Goal: Information Seeking & Learning: Learn about a topic

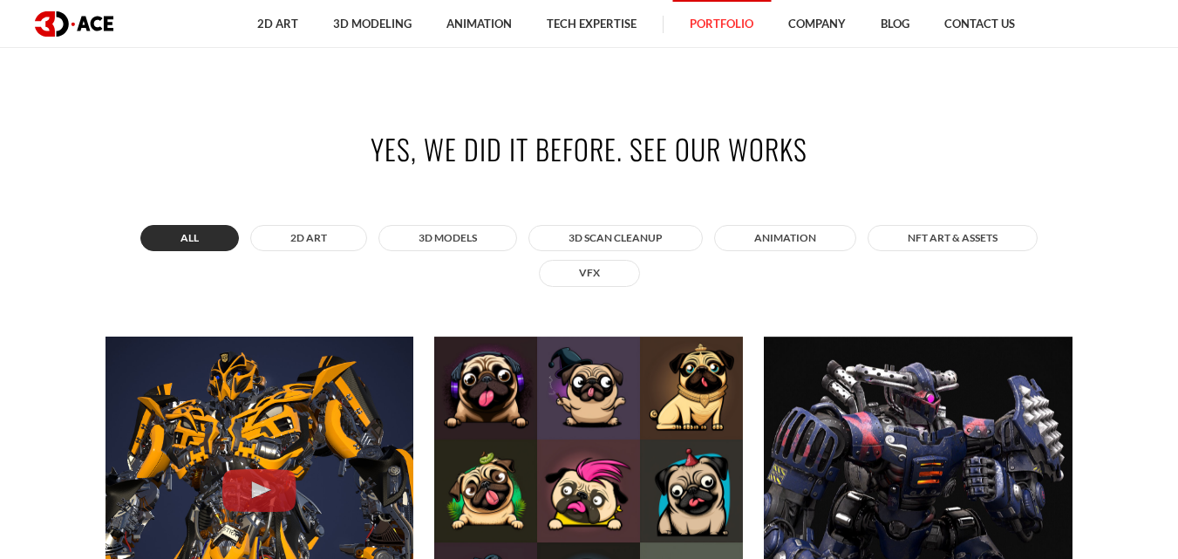
scroll to position [534, 0]
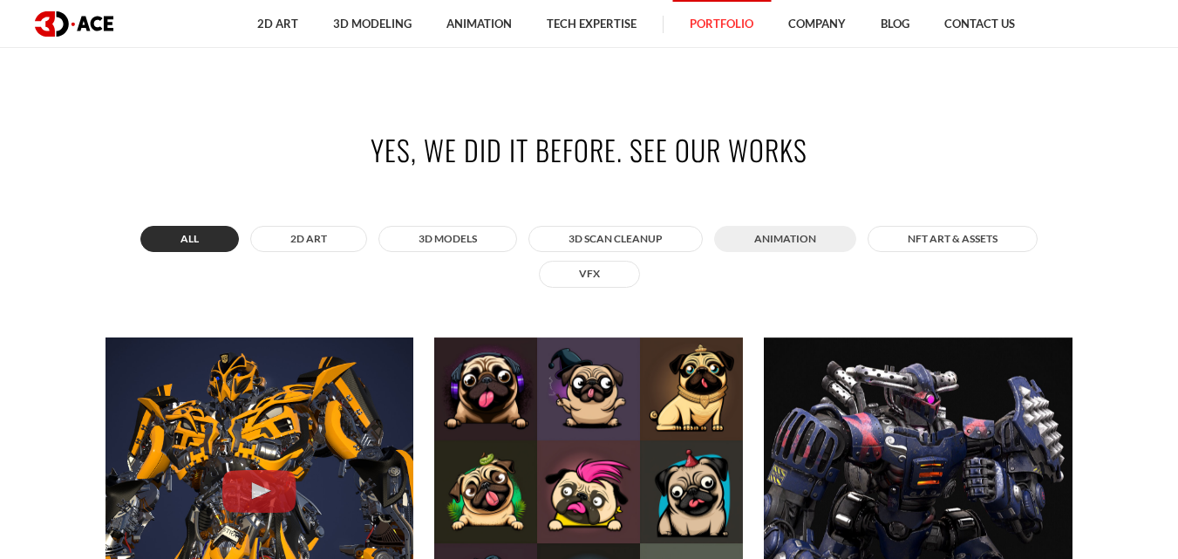
drag, startPoint x: 673, startPoint y: 185, endPoint x: 822, endPoint y: 242, distance: 158.7
click at [822, 242] on button "ANIMATION" at bounding box center [785, 239] width 142 height 26
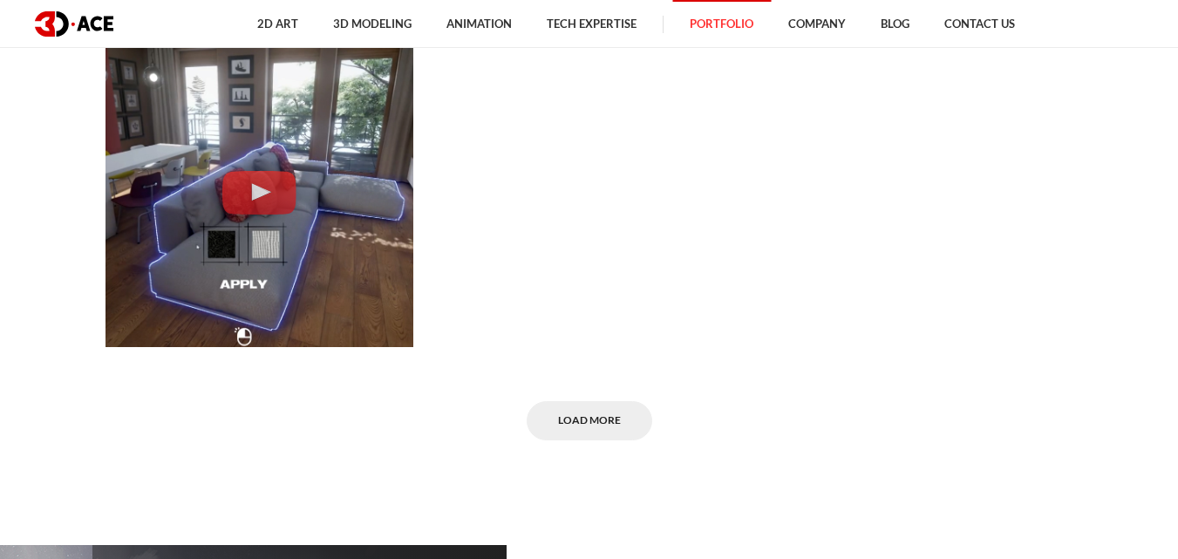
scroll to position [1487, 0]
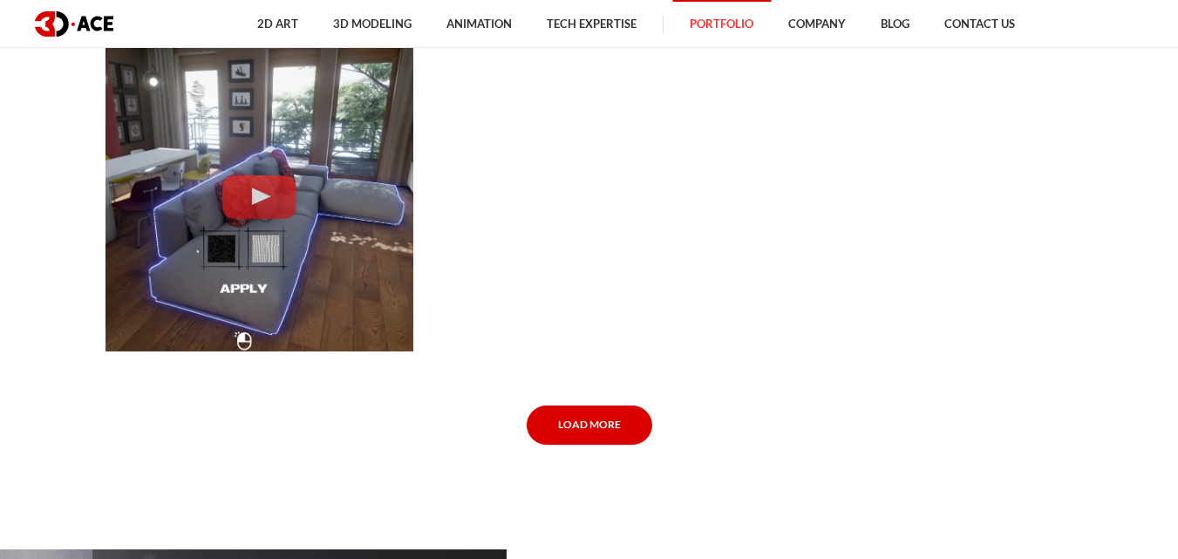
click at [610, 419] on link "Load More" at bounding box center [590, 425] width 126 height 39
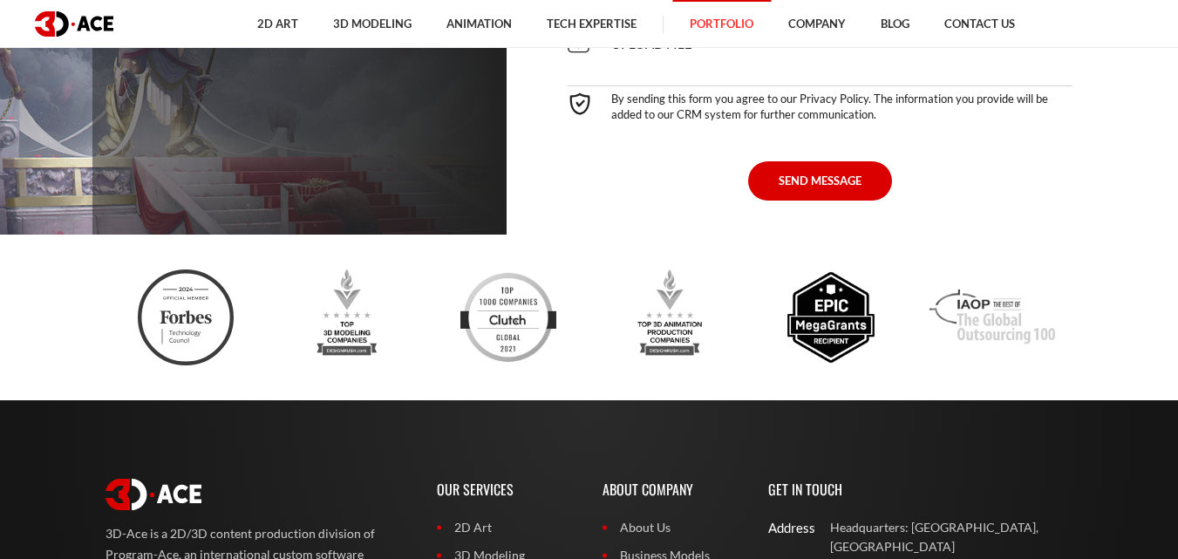
scroll to position [2842, 0]
